Goal: Find contact information: Find contact information

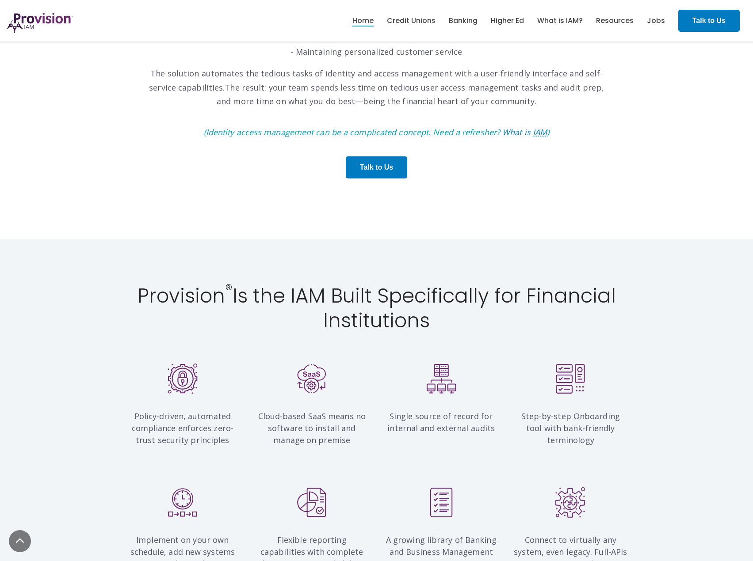
scroll to position [575, 0]
click at [400, 17] on link "Credit Unions" at bounding box center [411, 20] width 49 height 15
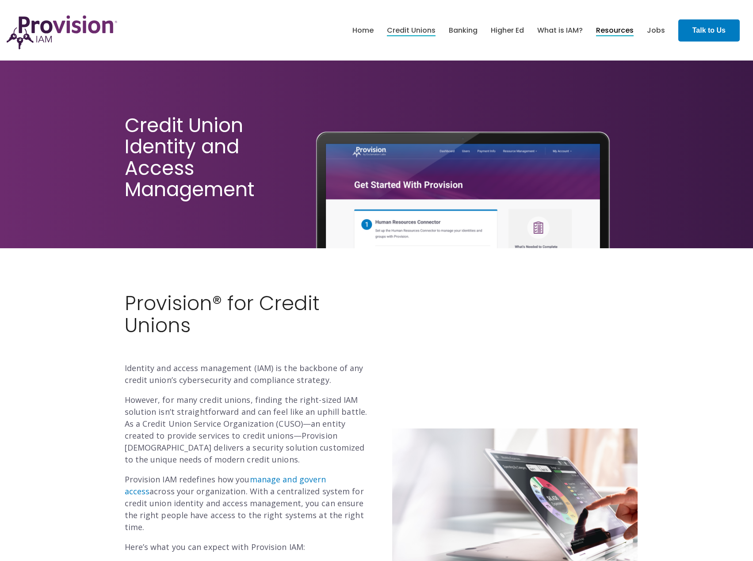
click at [608, 29] on link "Resources" at bounding box center [615, 30] width 38 height 15
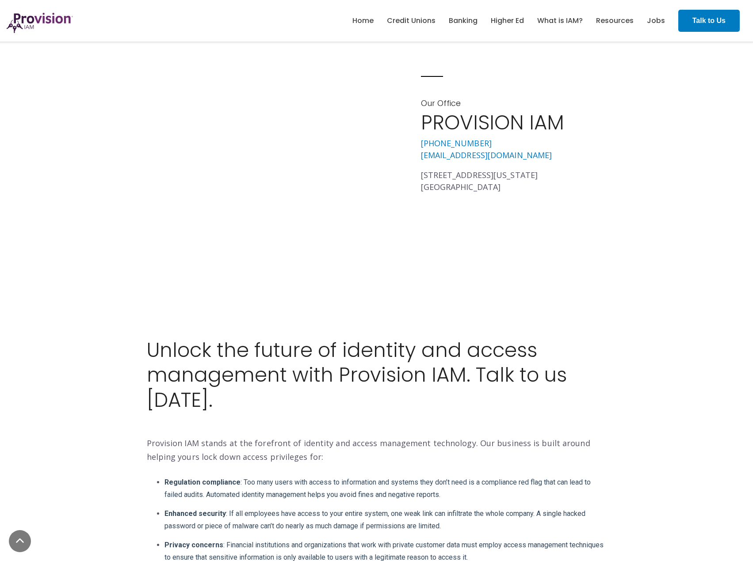
scroll to position [707, 0]
